Goal: Task Accomplishment & Management: Use online tool/utility

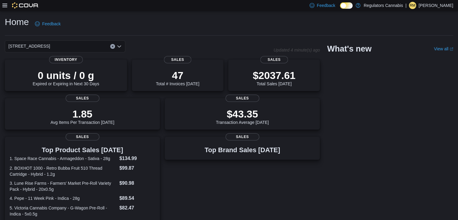
click at [4, 6] on icon at bounding box center [4, 5] width 5 height 5
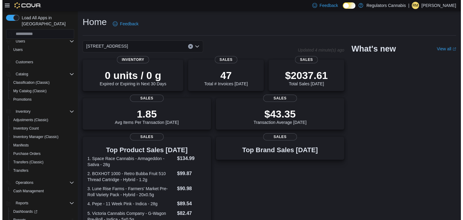
scroll to position [42, 0]
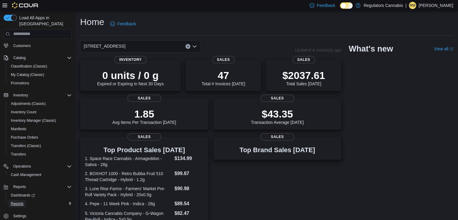
click at [21, 200] on span "Reports" at bounding box center [17, 203] width 13 height 7
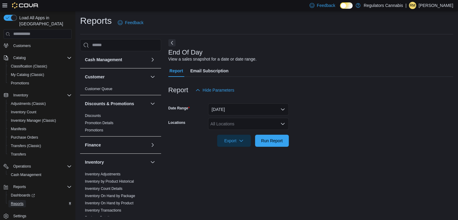
scroll to position [2, 0]
drag, startPoint x: 253, startPoint y: 136, endPoint x: 265, endPoint y: 137, distance: 11.5
click at [253, 136] on div "Export" at bounding box center [235, 140] width 37 height 12
click at [271, 138] on span "Run Report" at bounding box center [272, 139] width 22 height 6
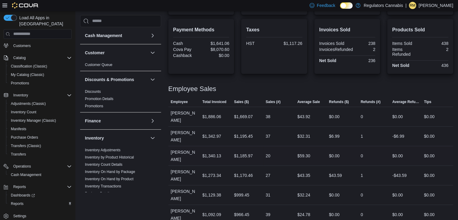
scroll to position [206, 0]
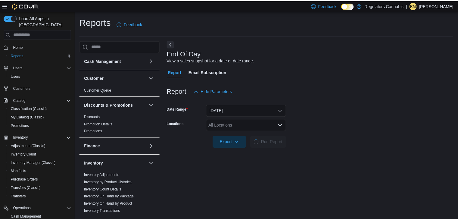
scroll to position [2, 0]
